Goal: Book appointment/travel/reservation

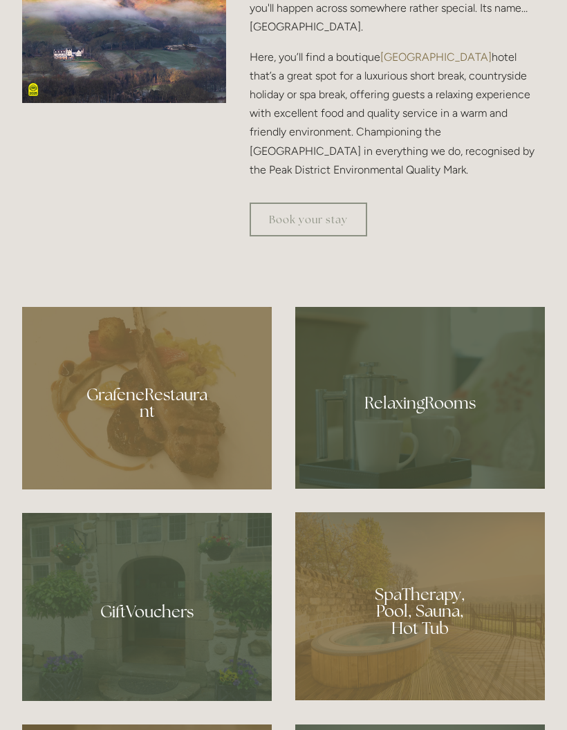
scroll to position [790, 0]
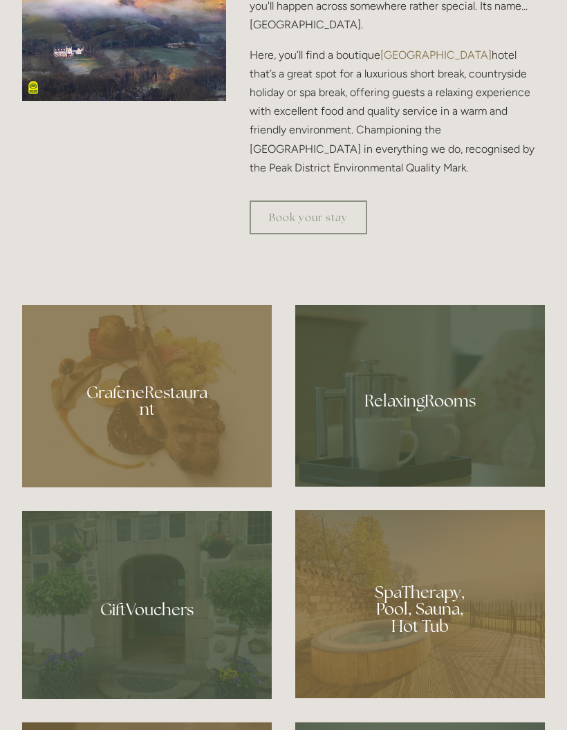
click at [192, 477] on div at bounding box center [147, 396] width 250 height 183
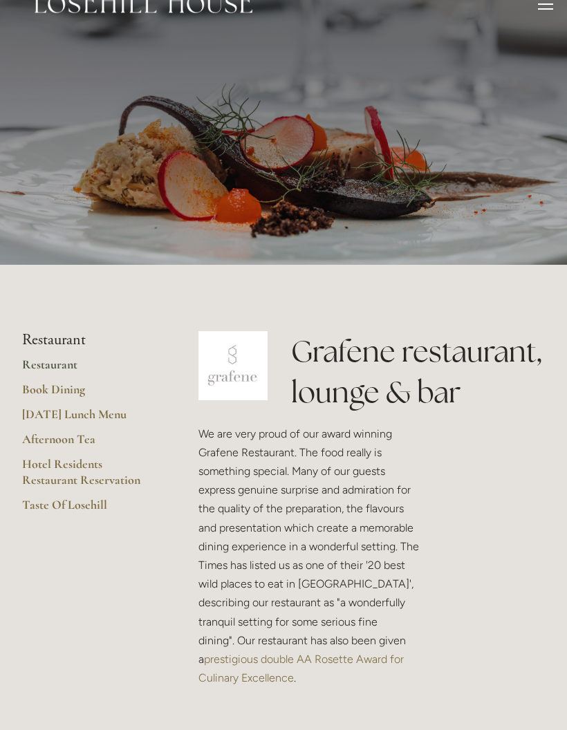
scroll to position [26, 0]
click at [95, 468] on link "Hotel Residents Restaurant Reservation" at bounding box center [88, 476] width 132 height 41
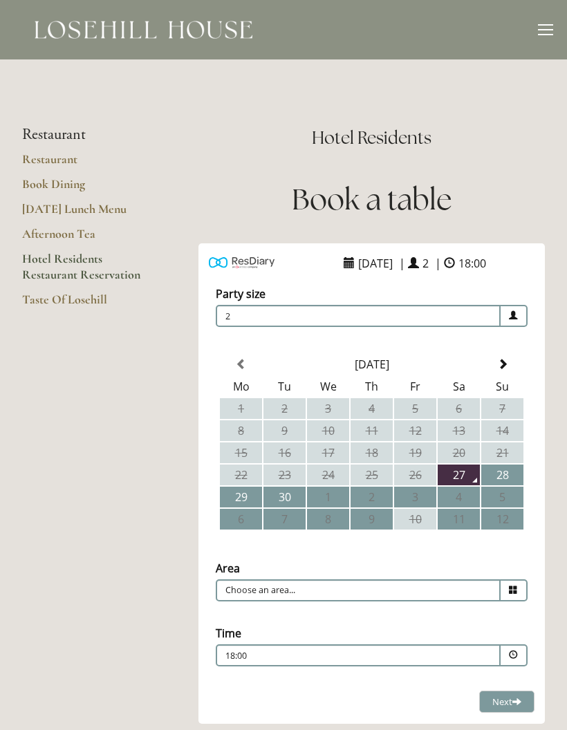
click at [41, 167] on link "Restaurant" at bounding box center [88, 163] width 132 height 25
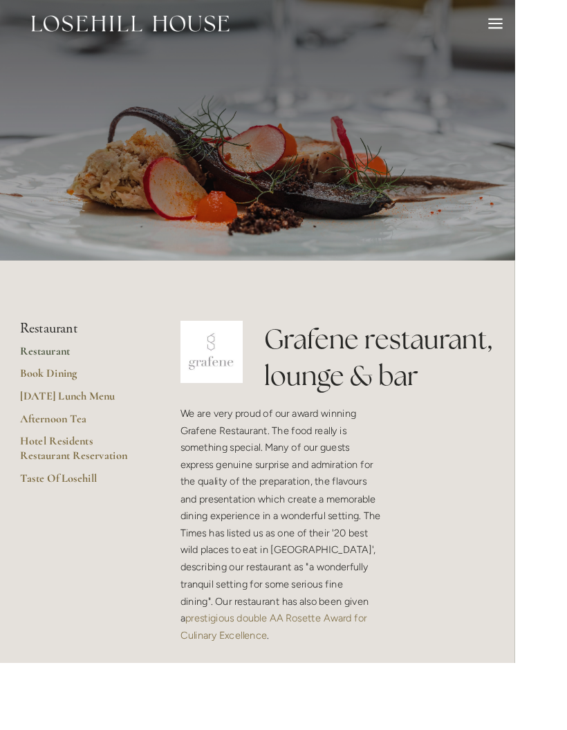
scroll to position [27, 0]
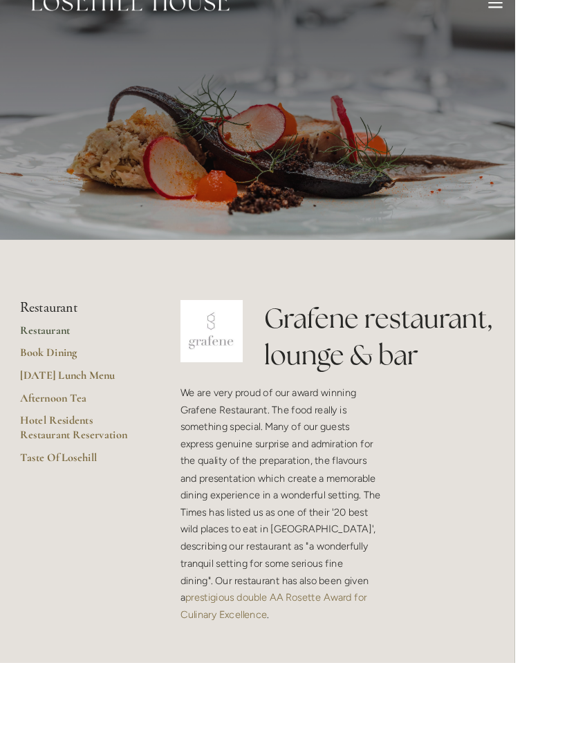
click at [78, 390] on link "Book Dining" at bounding box center [88, 392] width 132 height 25
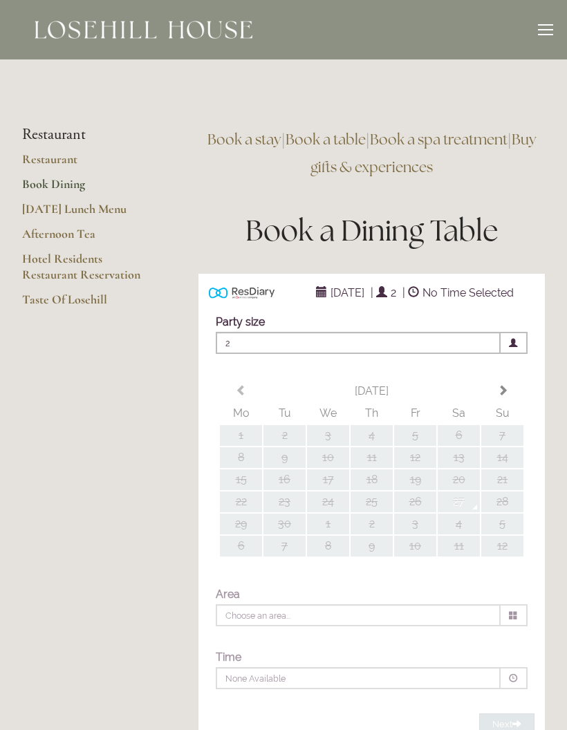
type input "Any Area"
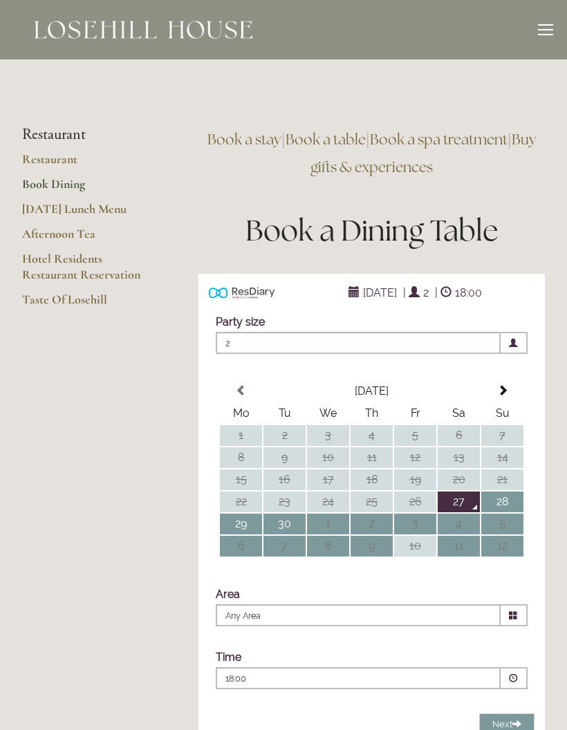
click at [249, 144] on link "Book a stay" at bounding box center [244, 139] width 74 height 19
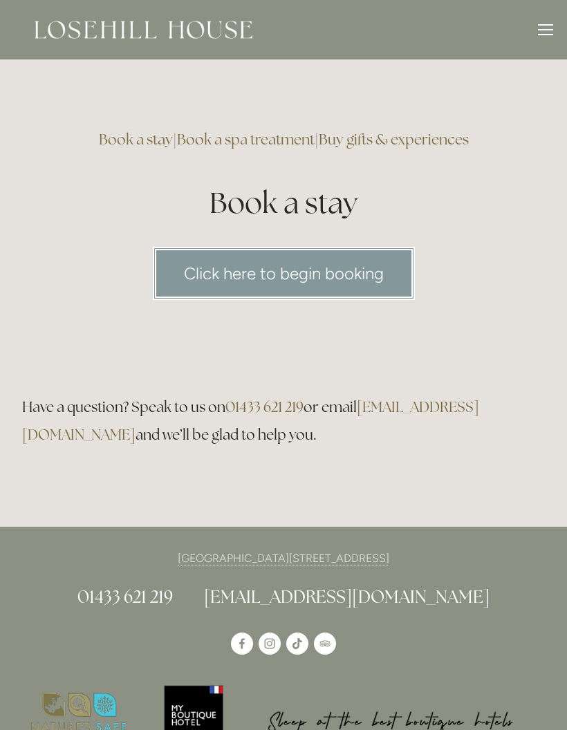
click at [350, 278] on link "Click here to begin booking" at bounding box center [284, 273] width 262 height 53
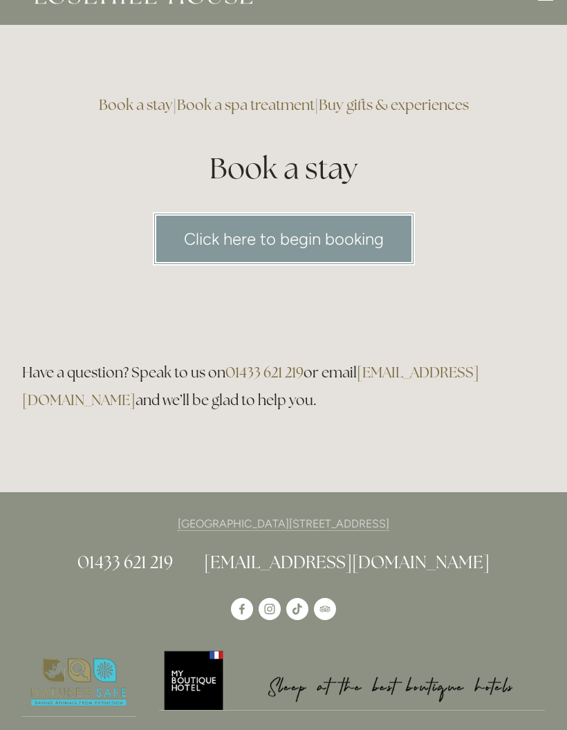
scroll to position [152, 0]
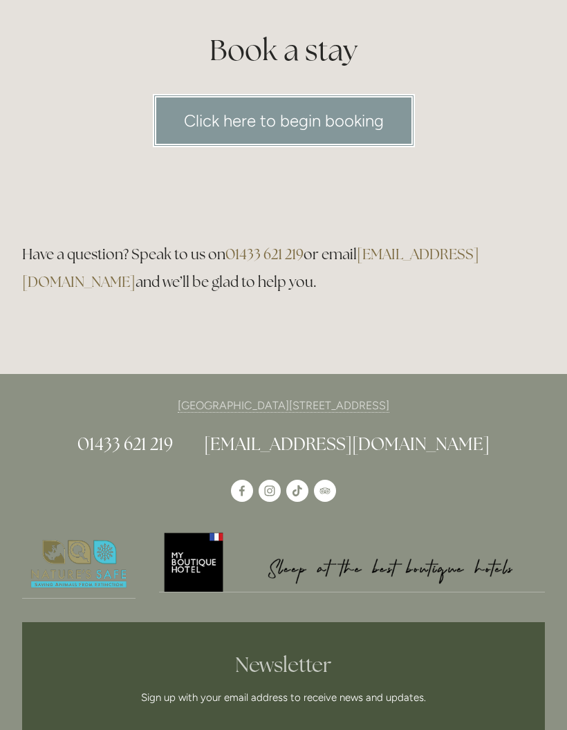
click at [275, 491] on use "Instagram" at bounding box center [270, 492] width 22 height 22
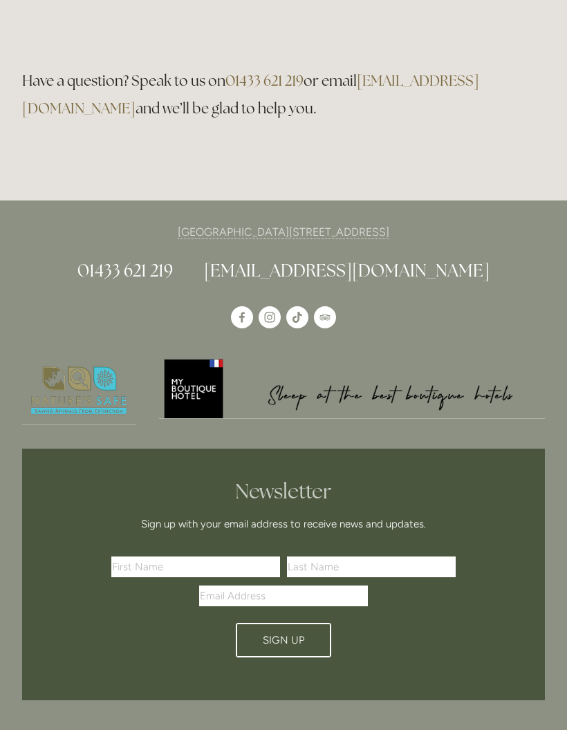
scroll to position [323, 0]
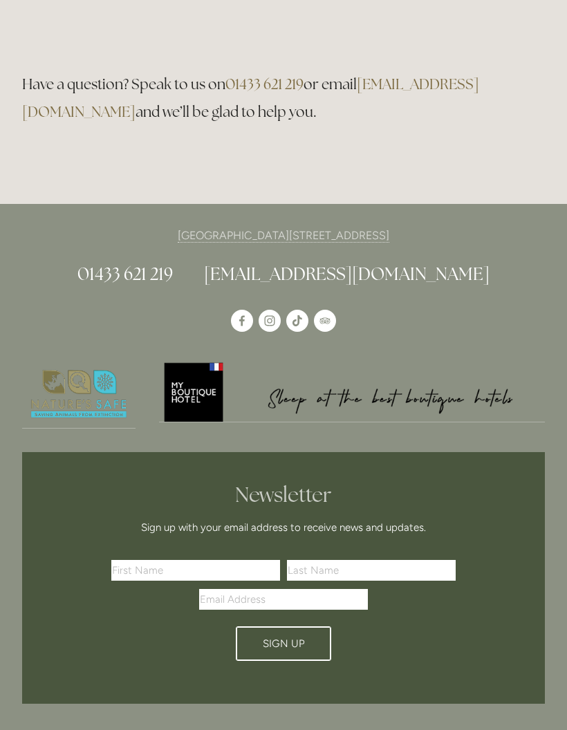
click at [272, 322] on use "Instagram" at bounding box center [270, 321] width 22 height 22
